Goal: Task Accomplishment & Management: Manage account settings

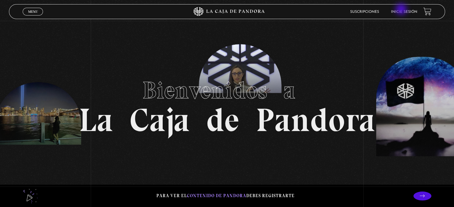
click at [401, 10] on link "Inicie sesión" at bounding box center [404, 12] width 26 height 4
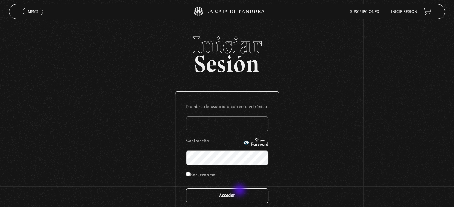
type input "dianaulloacordero@gmail.com"
click at [240, 191] on input "Acceder" at bounding box center [227, 195] width 82 height 15
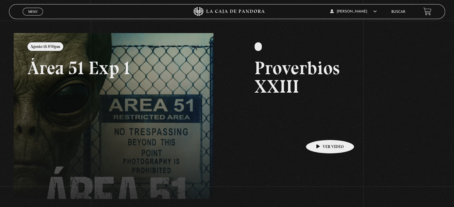
scroll to position [60, 0]
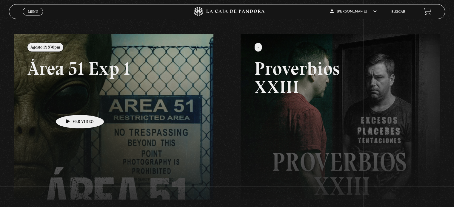
click at [70, 106] on link at bounding box center [241, 137] width 454 height 207
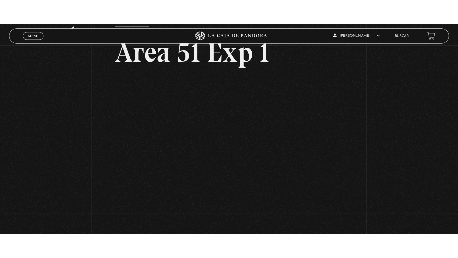
scroll to position [48, 0]
